Goal: Transaction & Acquisition: Download file/media

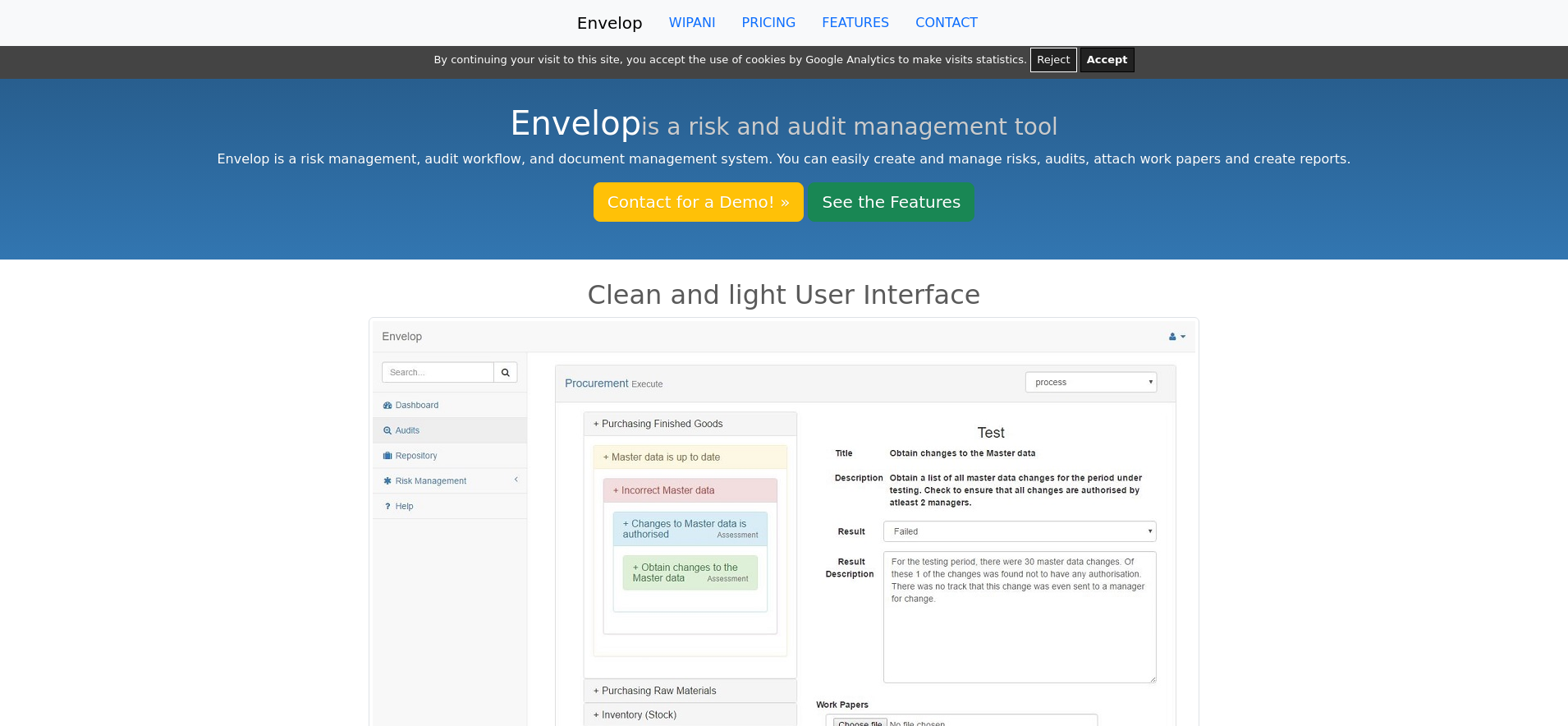
click at [1031, 61] on button "Reject" at bounding box center [1053, 59] width 46 height 25
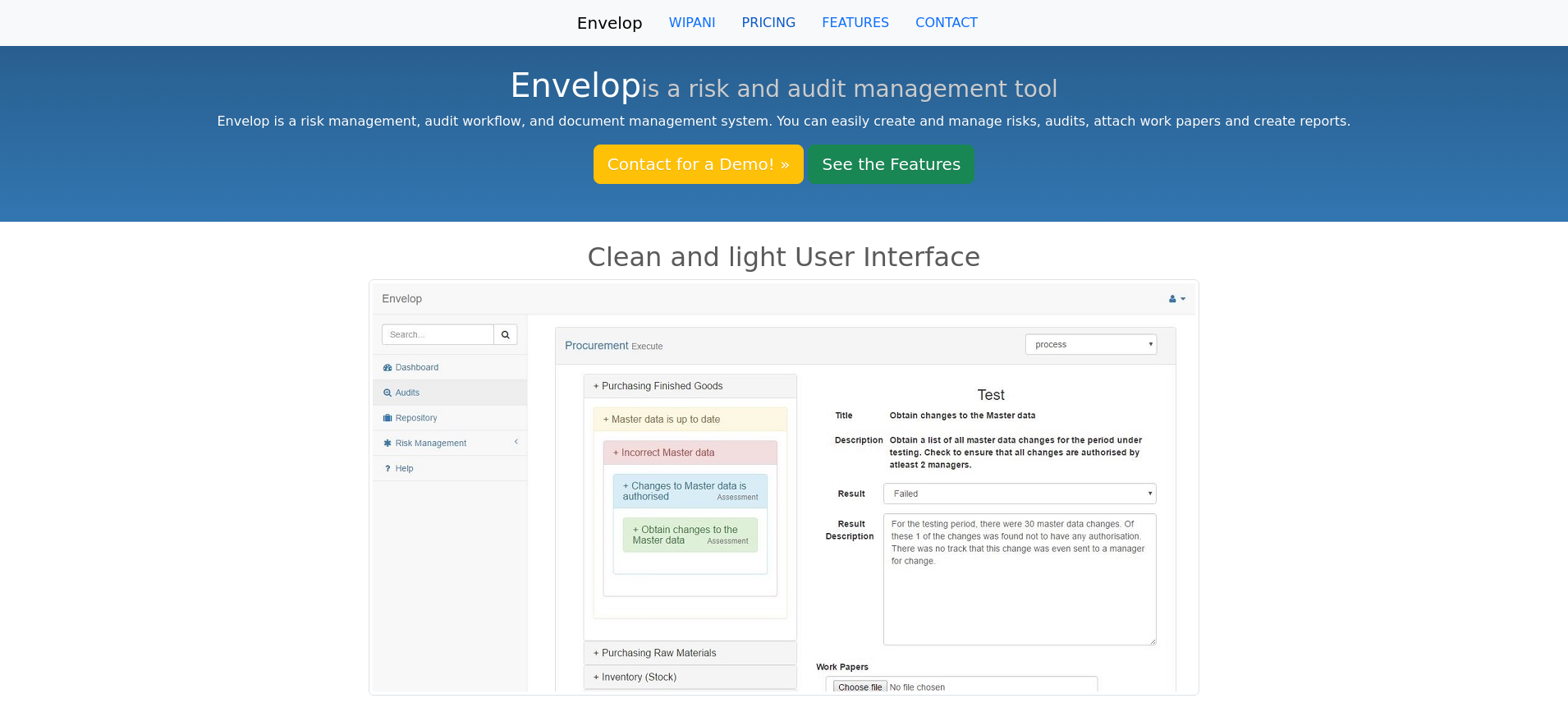
click at [777, 25] on link "PRICING" at bounding box center [769, 23] width 81 height 32
click at [847, 21] on link "FEATURES" at bounding box center [855, 23] width 93 height 32
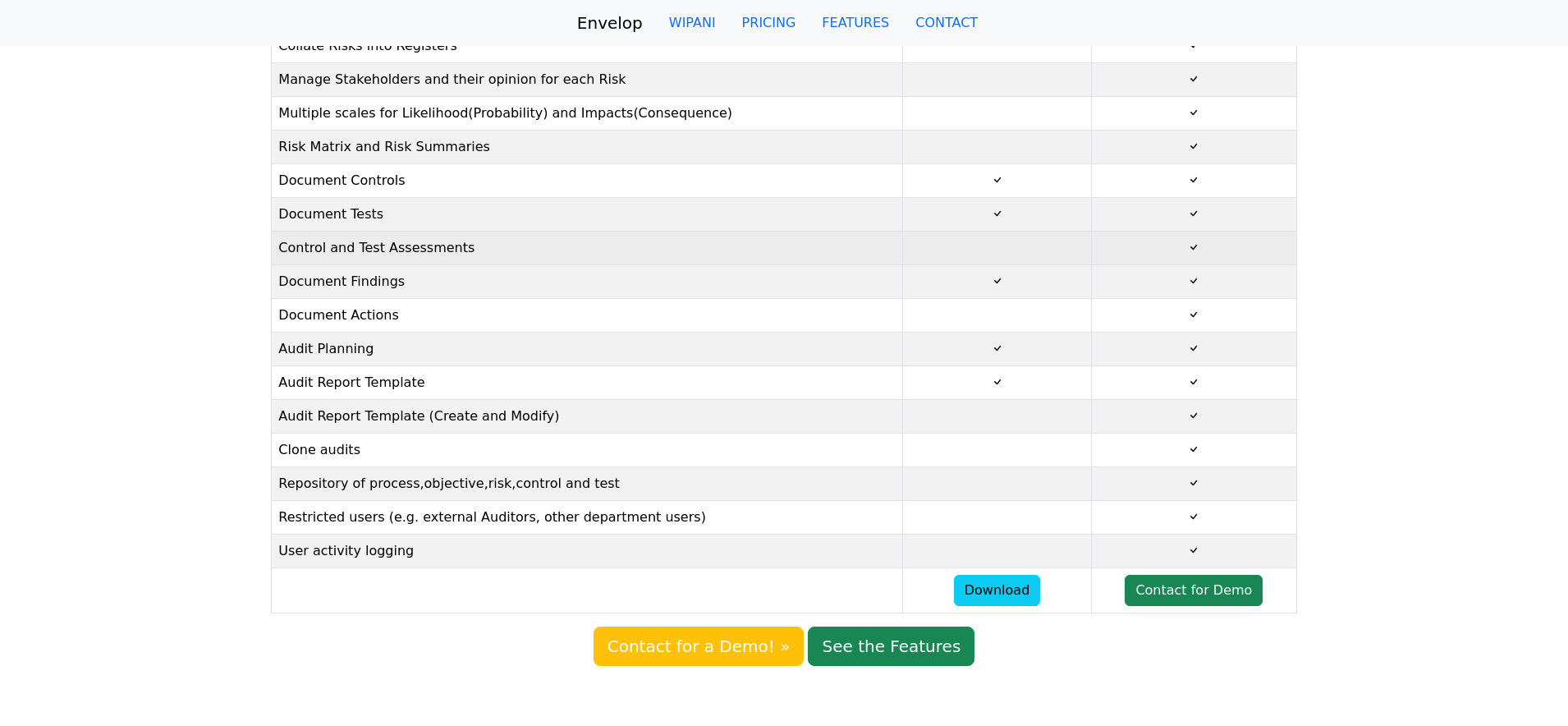
scroll to position [235, 0]
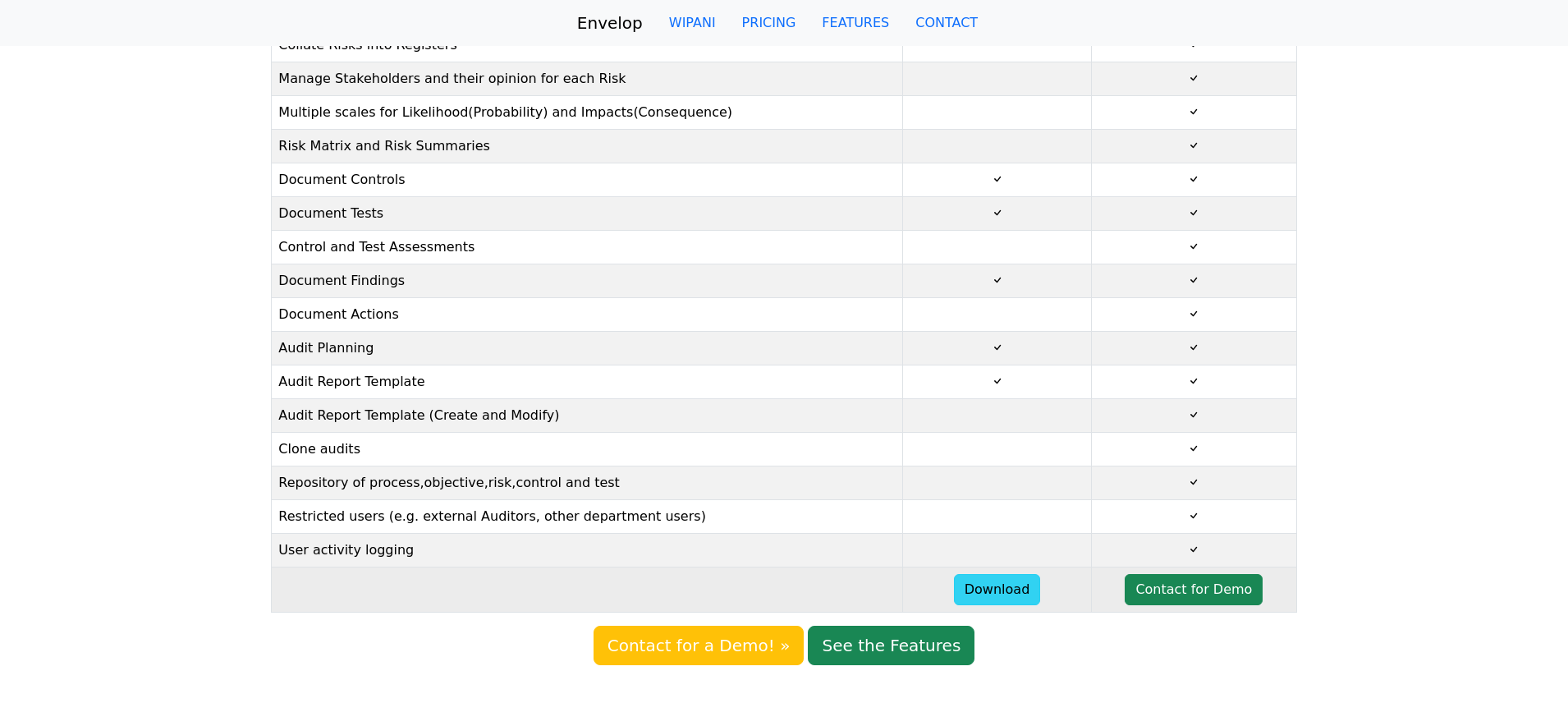
click at [1007, 593] on link "Download" at bounding box center [997, 589] width 87 height 31
